Goal: Use online tool/utility: Use online tool/utility

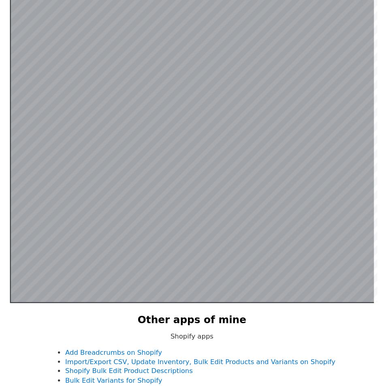
scroll to position [158, 0]
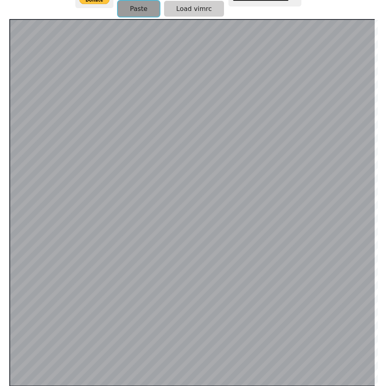
click at [146, 6] on button "Paste" at bounding box center [139, 9] width 42 height 16
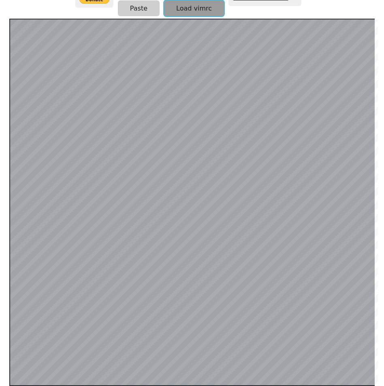
click at [192, 10] on button "Load vimrc" at bounding box center [194, 8] width 60 height 16
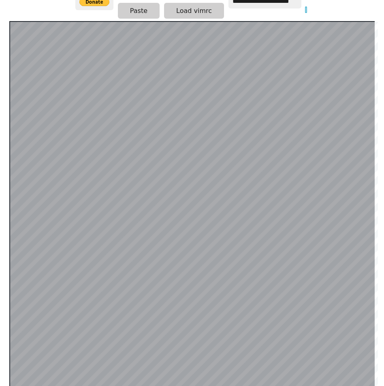
scroll to position [158, 0]
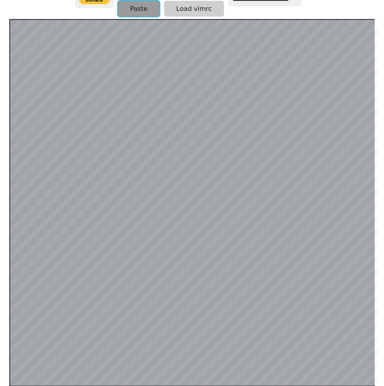
click at [147, 10] on button "Paste" at bounding box center [139, 9] width 42 height 16
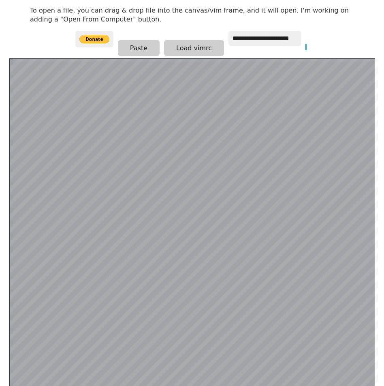
scroll to position [36, 0]
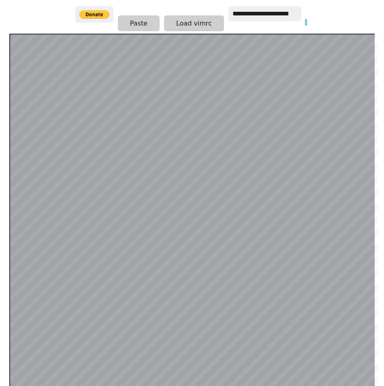
scroll to position [198, 0]
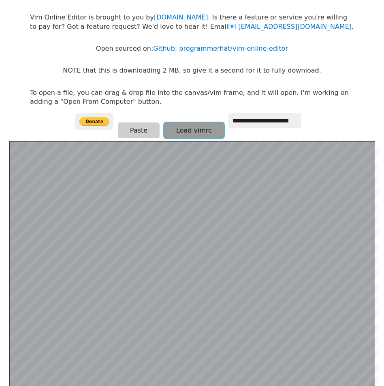
click at [194, 131] on button "Load vimrc" at bounding box center [194, 130] width 60 height 16
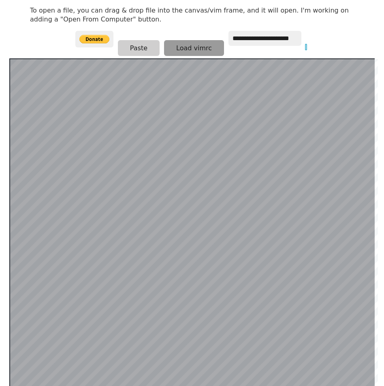
scroll to position [117, 0]
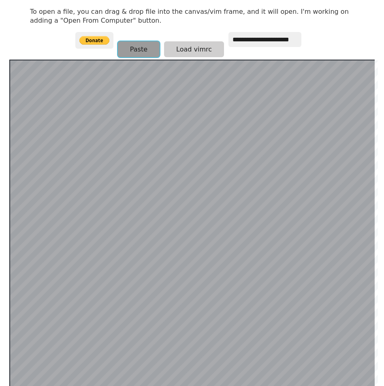
click at [144, 48] on button "Paste" at bounding box center [139, 49] width 42 height 16
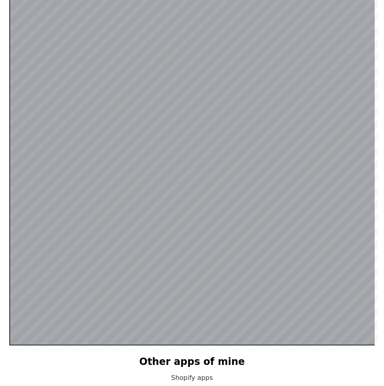
scroll to position [158, 0]
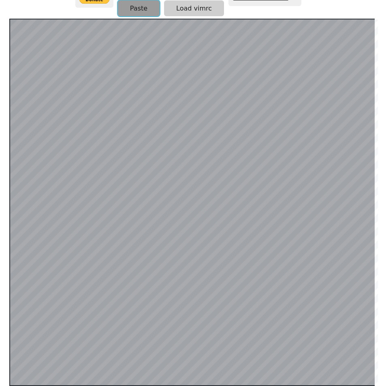
click at [128, 8] on button "Paste" at bounding box center [139, 8] width 42 height 16
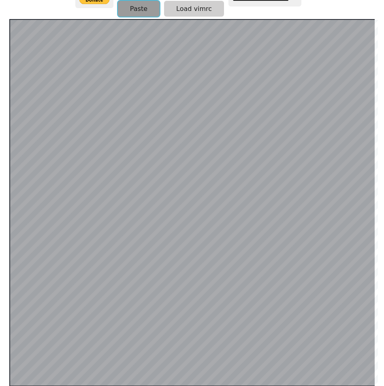
drag, startPoint x: 130, startPoint y: 5, endPoint x: 125, endPoint y: 6, distance: 4.9
click at [130, 4] on button "Paste" at bounding box center [139, 9] width 42 height 16
click at [180, 10] on button "Load vimrc" at bounding box center [194, 9] width 60 height 16
click at [152, 11] on button "Paste" at bounding box center [139, 9] width 42 height 16
